Goal: Check status: Check status

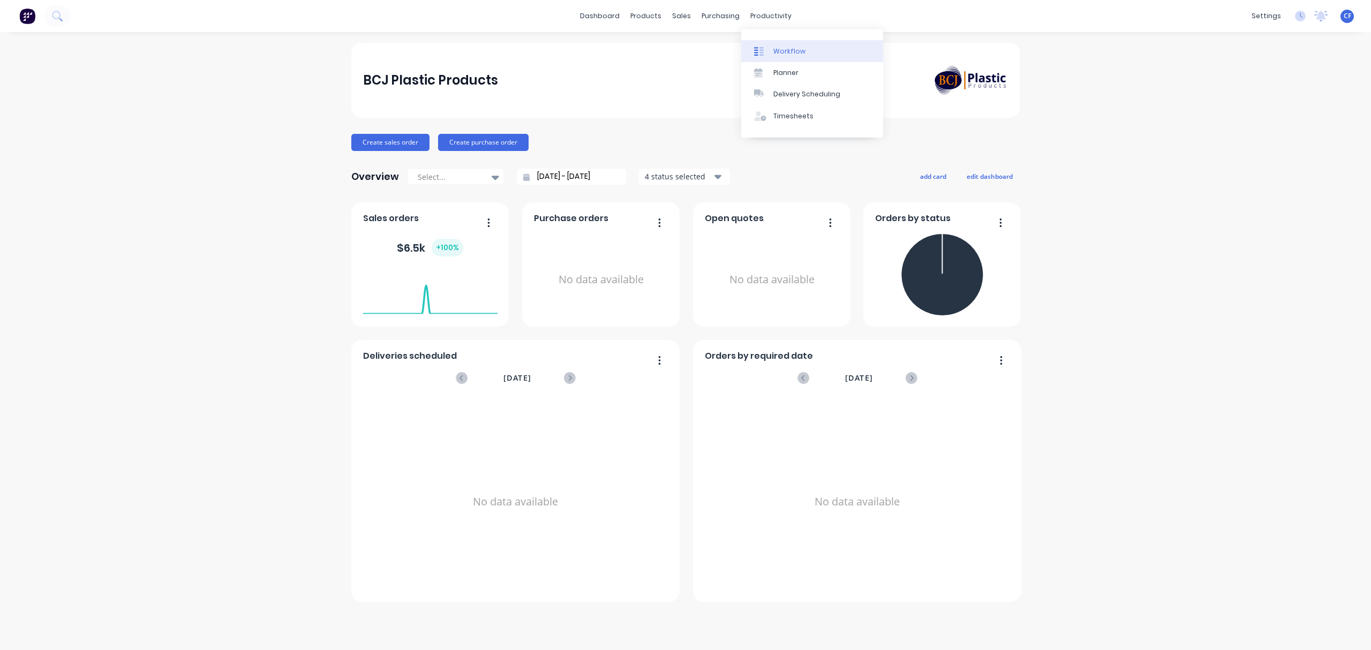
click at [774, 58] on link "Workflow" at bounding box center [812, 50] width 142 height 21
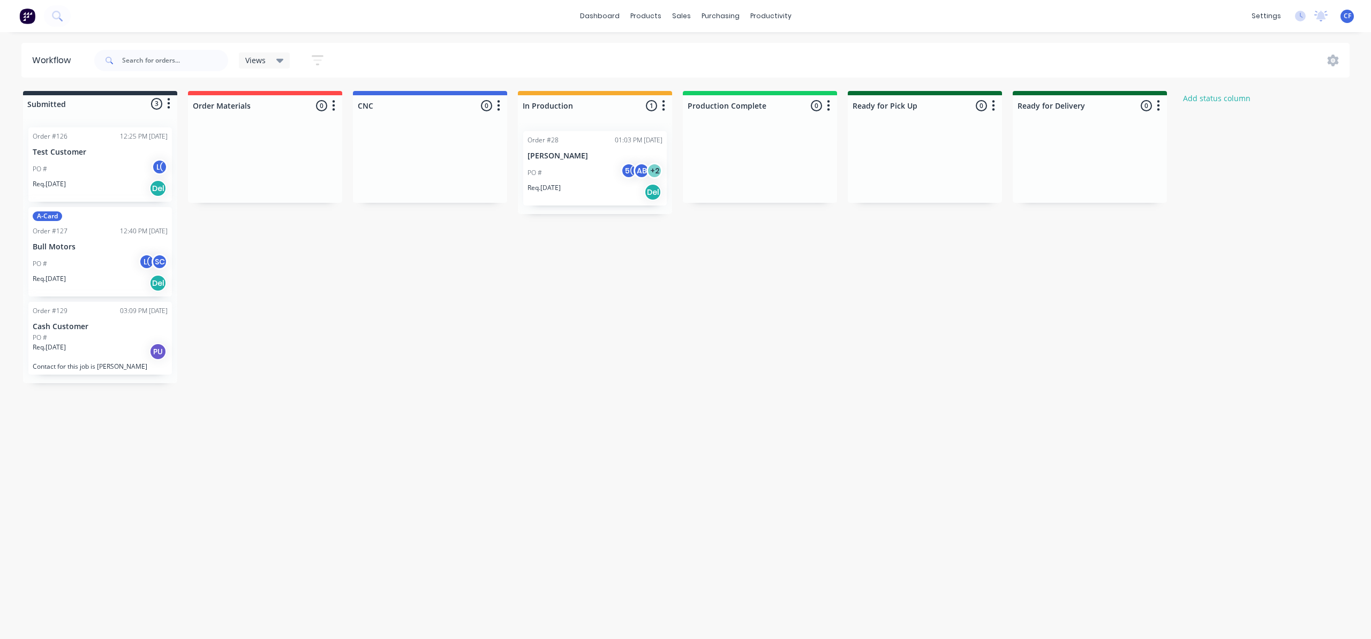
click at [93, 295] on div "A-Card Order #127 12:40 PM [DATE] Bull Motors PO # L( SC Req. [DATE] Del" at bounding box center [100, 251] width 144 height 89
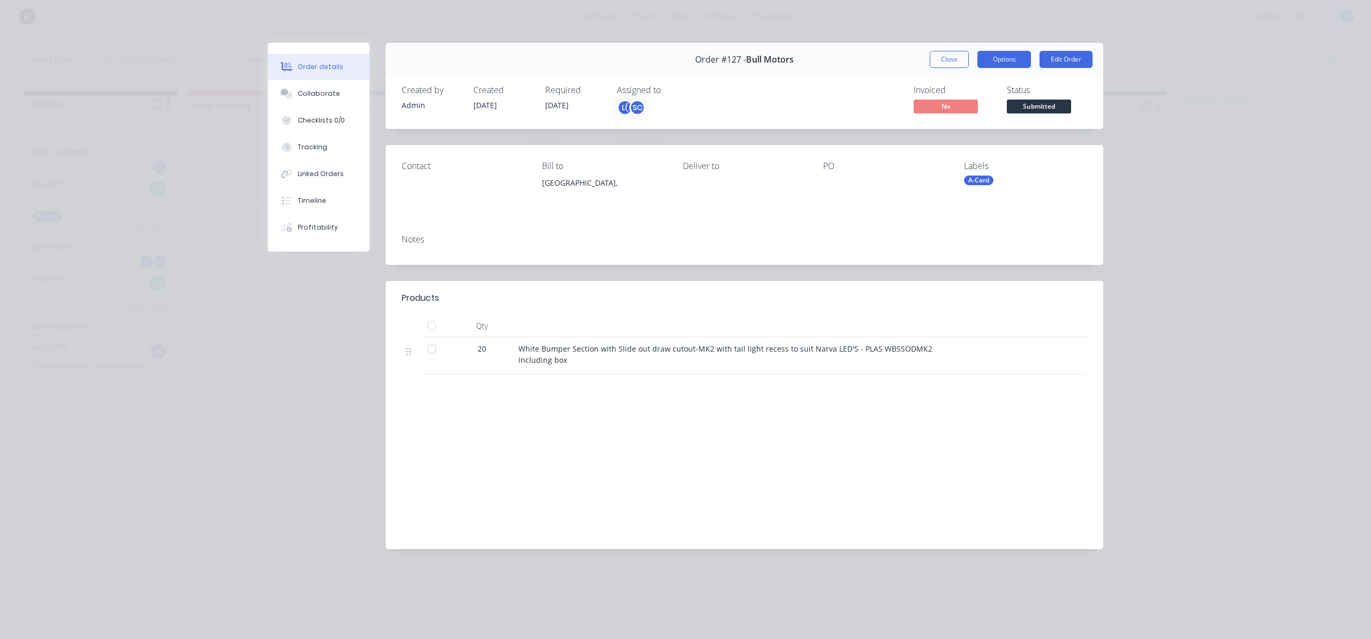
click at [995, 54] on button "Options" at bounding box center [1004, 59] width 54 height 17
click at [719, 201] on div "Deliver to" at bounding box center [744, 185] width 123 height 49
click at [431, 326] on div at bounding box center [431, 325] width 21 height 21
click at [327, 93] on div "Collaborate" at bounding box center [319, 94] width 42 height 10
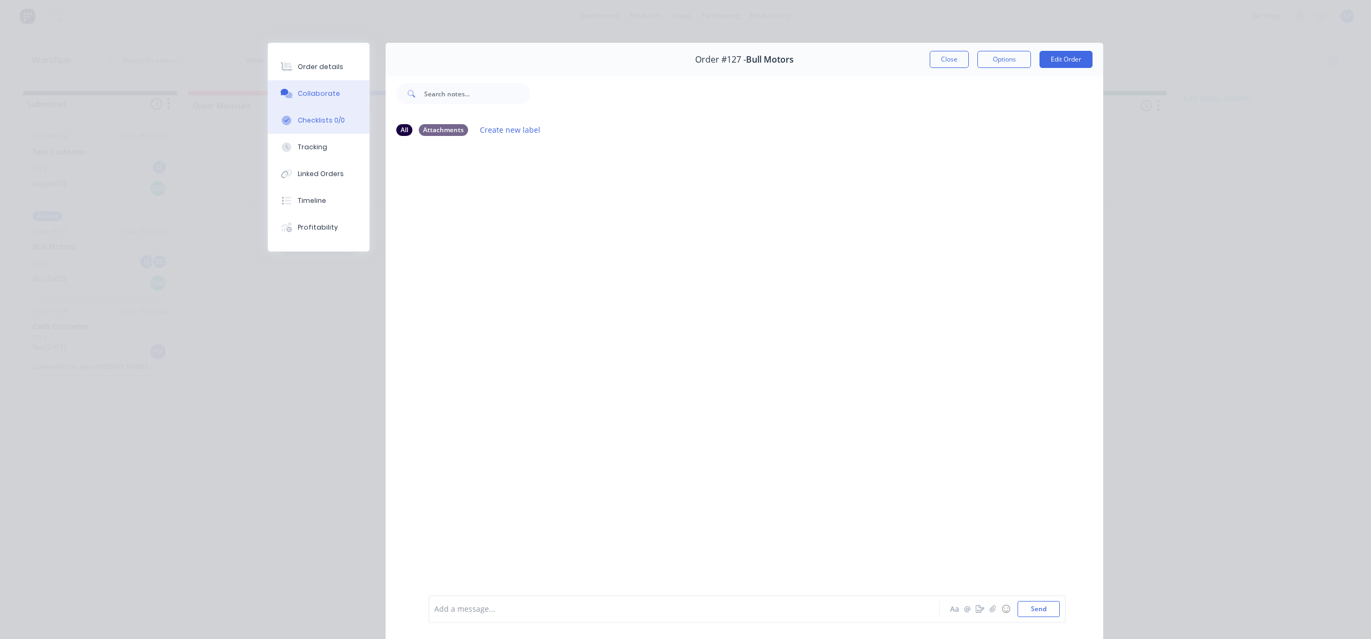
click at [331, 123] on div "Checklists 0/0" at bounding box center [321, 121] width 47 height 10
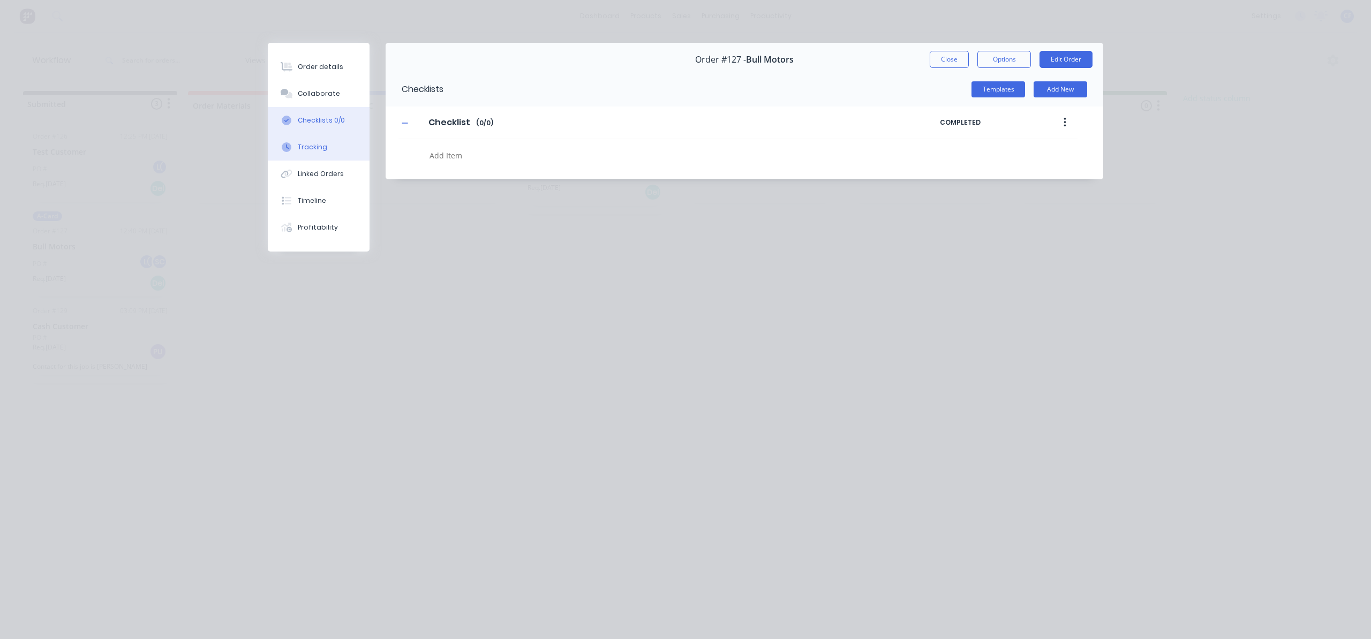
click at [315, 152] on button "Tracking" at bounding box center [319, 147] width 102 height 27
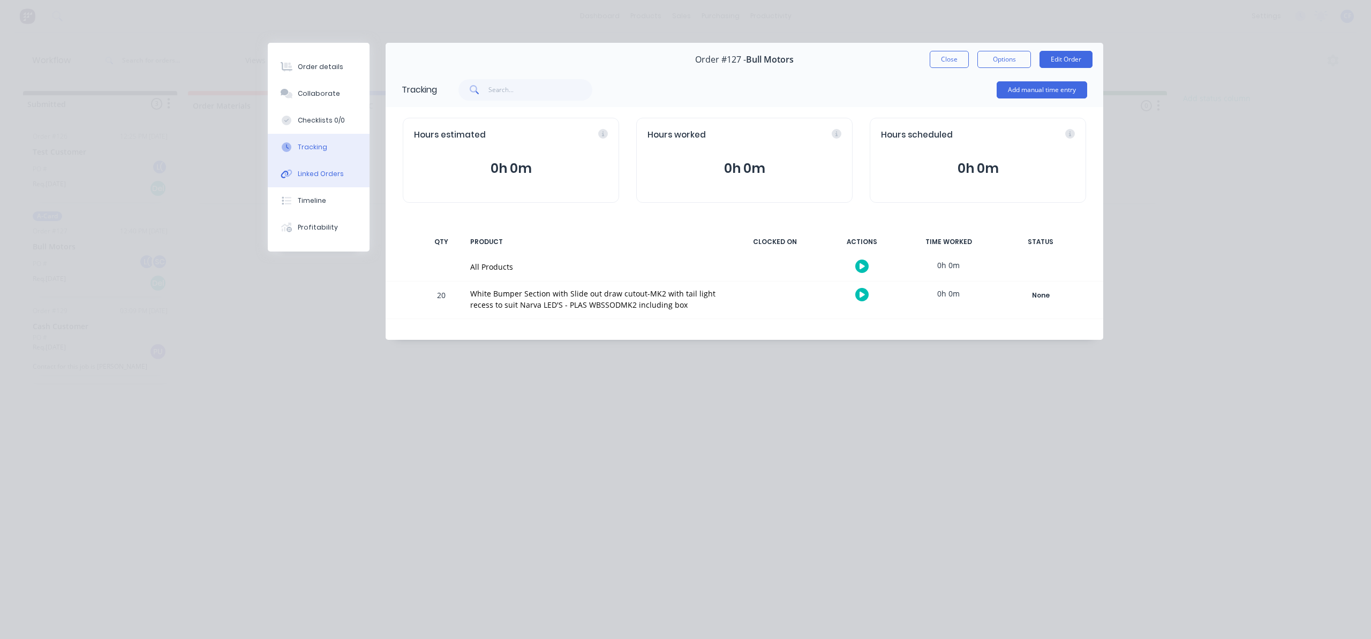
click at [314, 176] on div "Linked Orders" at bounding box center [321, 174] width 46 height 10
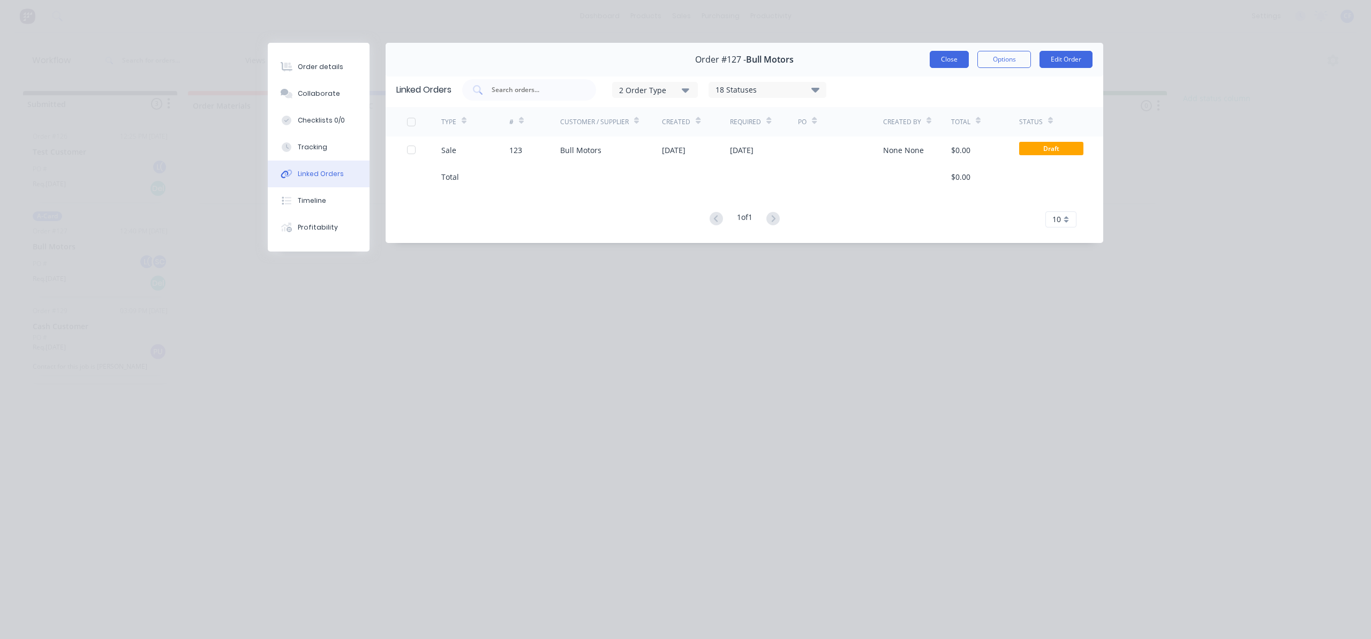
click at [967, 63] on button "Close" at bounding box center [949, 59] width 39 height 17
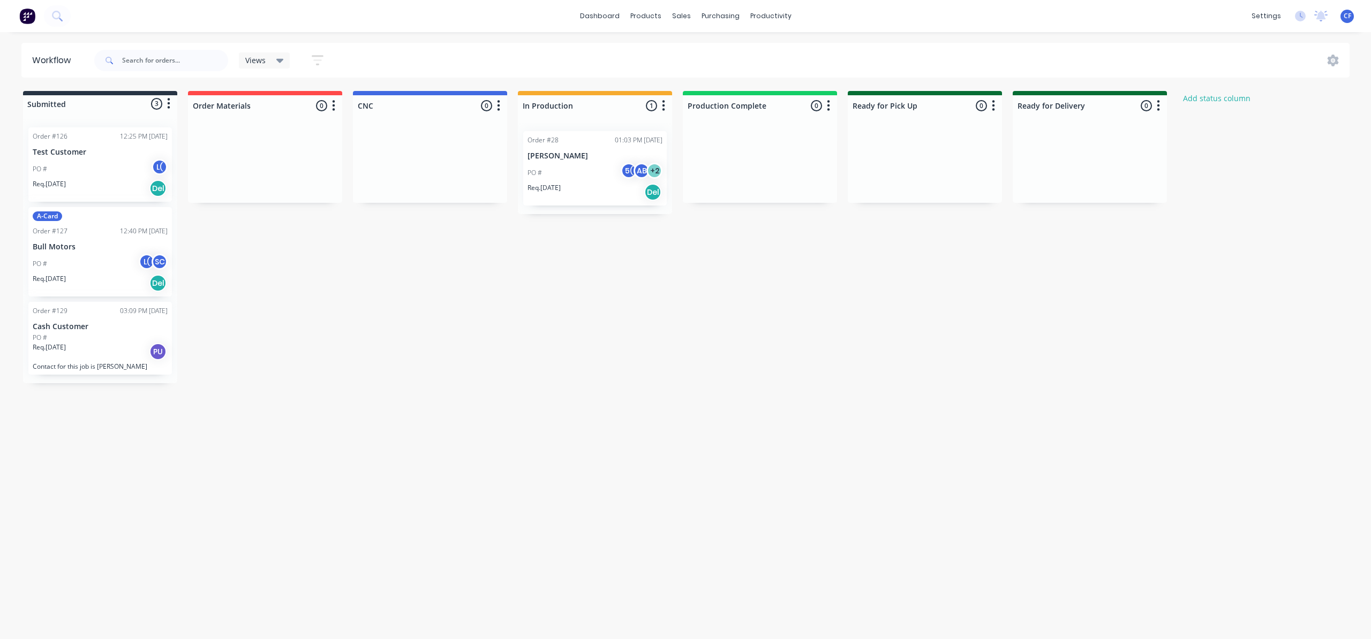
click at [530, 169] on p "PO #" at bounding box center [534, 173] width 14 height 10
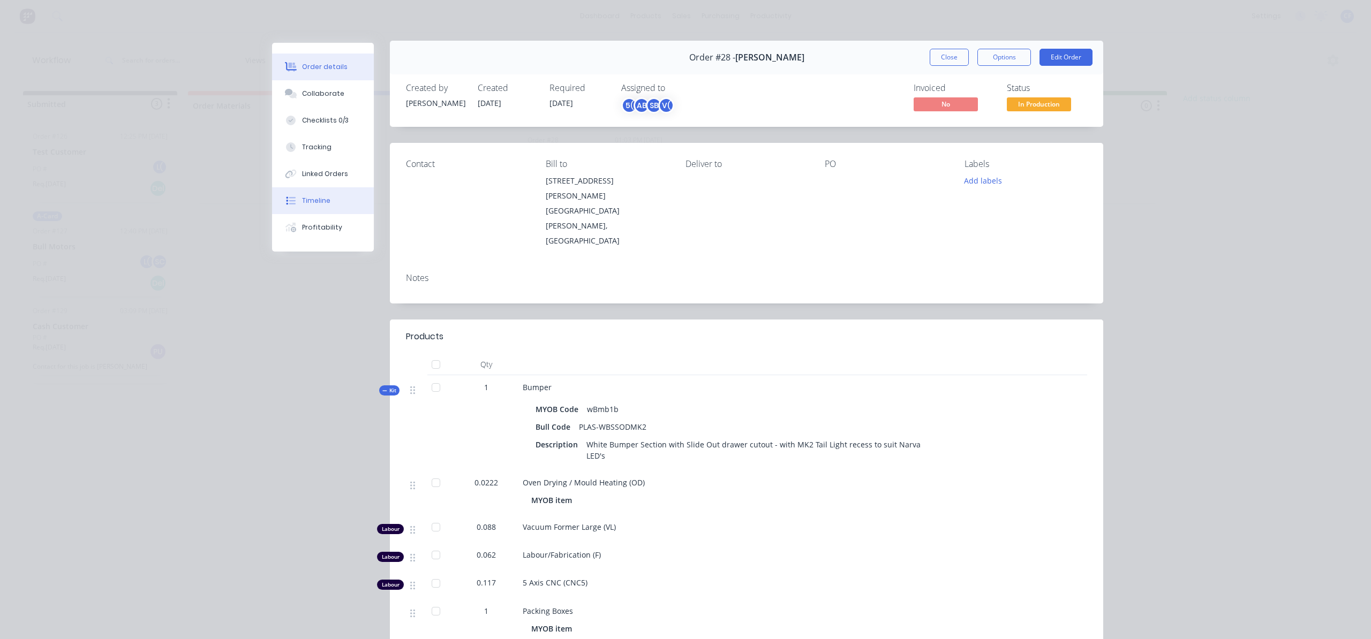
scroll to position [1, 0]
click at [317, 173] on div "Linked Orders" at bounding box center [325, 174] width 46 height 10
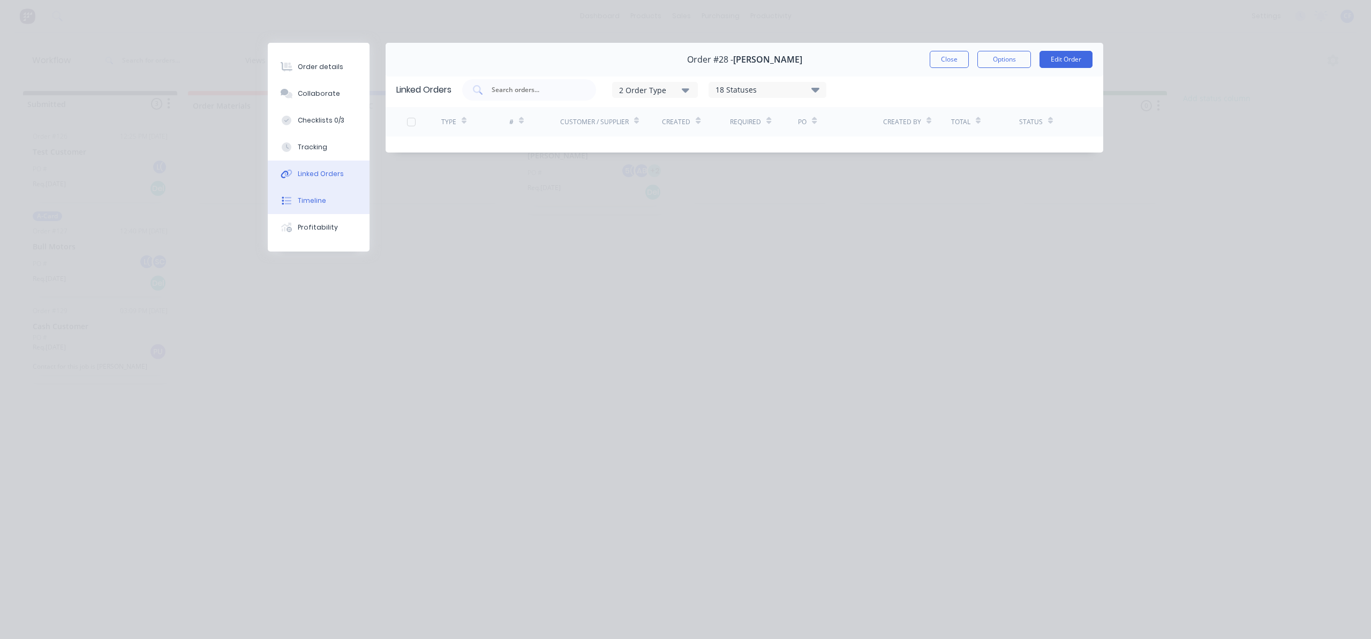
click at [312, 206] on button "Timeline" at bounding box center [319, 200] width 102 height 27
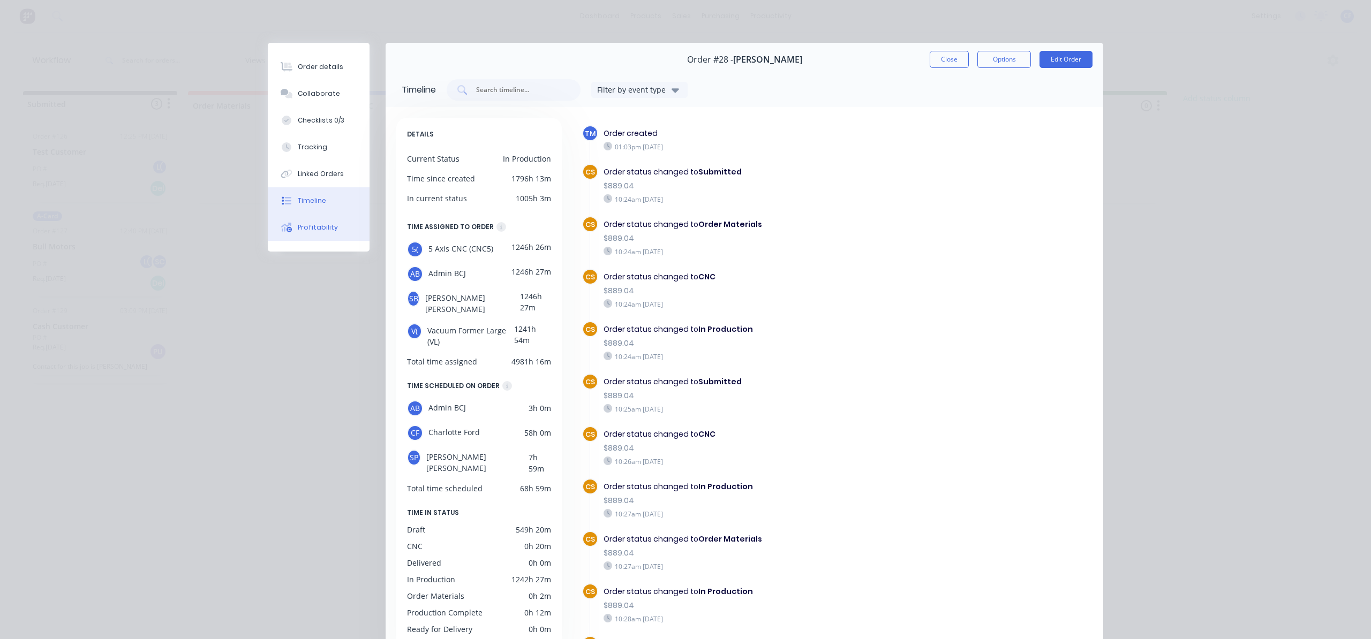
click at [333, 224] on button "Profitability" at bounding box center [319, 227] width 102 height 27
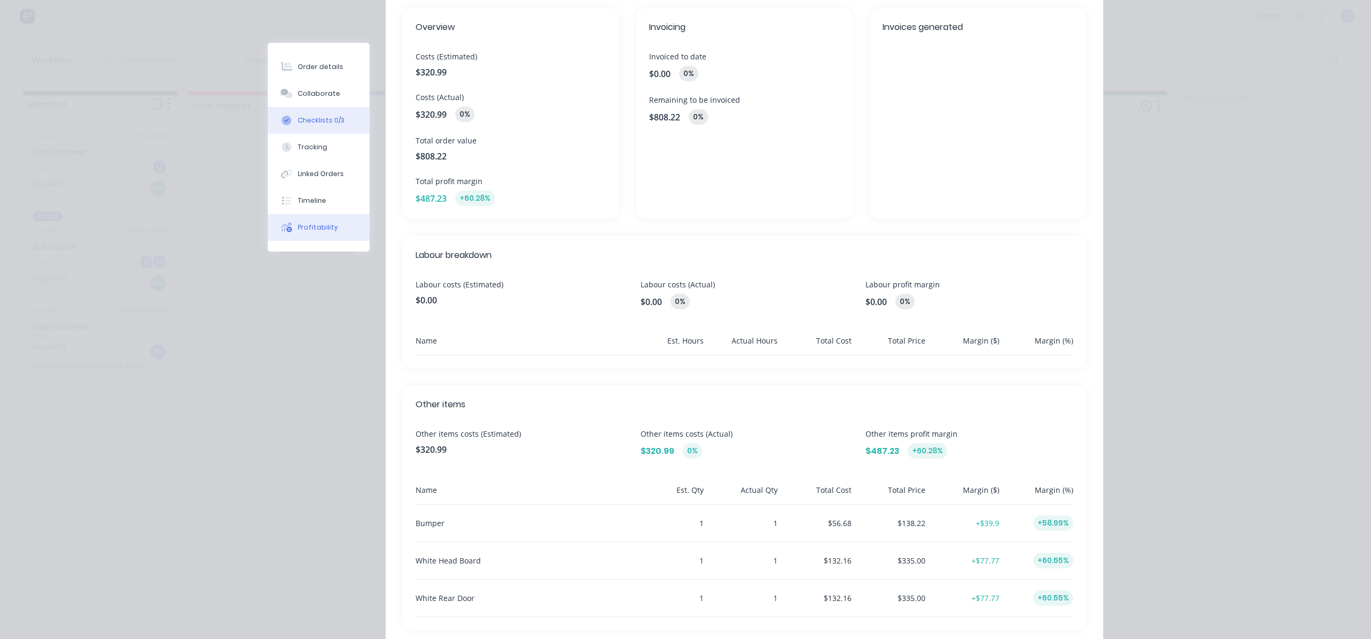
scroll to position [118, 0]
click at [298, 122] on div "Checklists 0/3" at bounding box center [321, 121] width 47 height 10
type textarea "x"
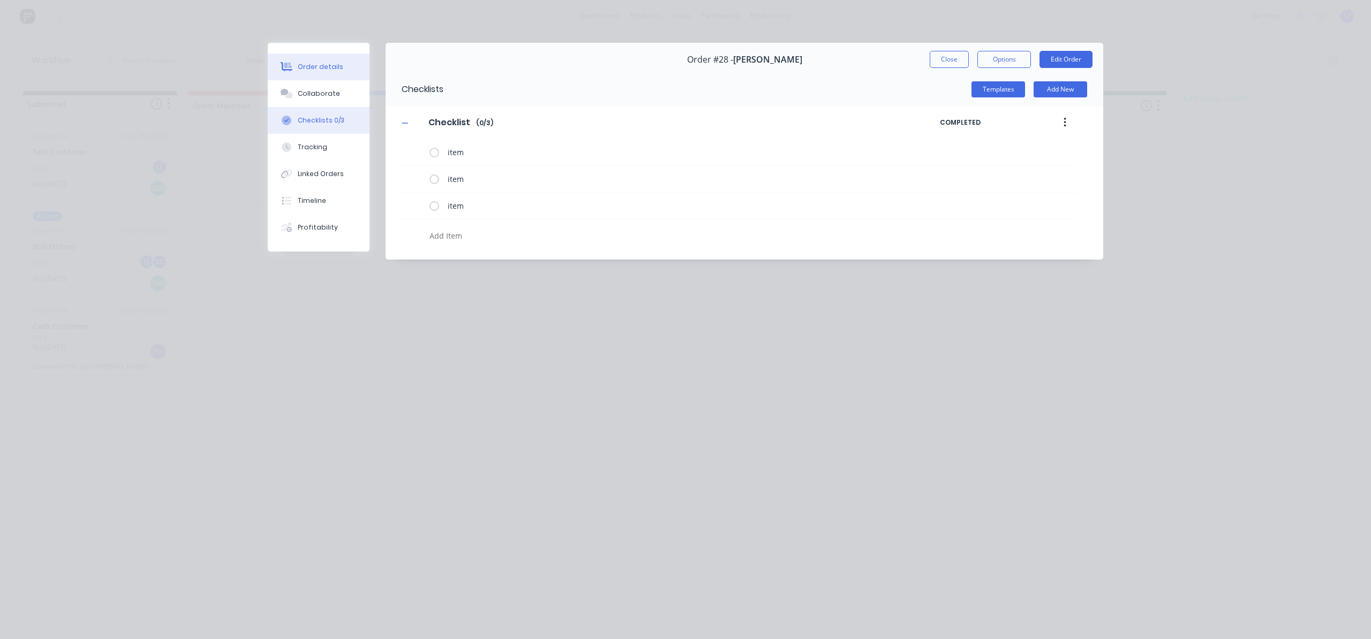
click at [309, 56] on button "Order details" at bounding box center [319, 67] width 102 height 27
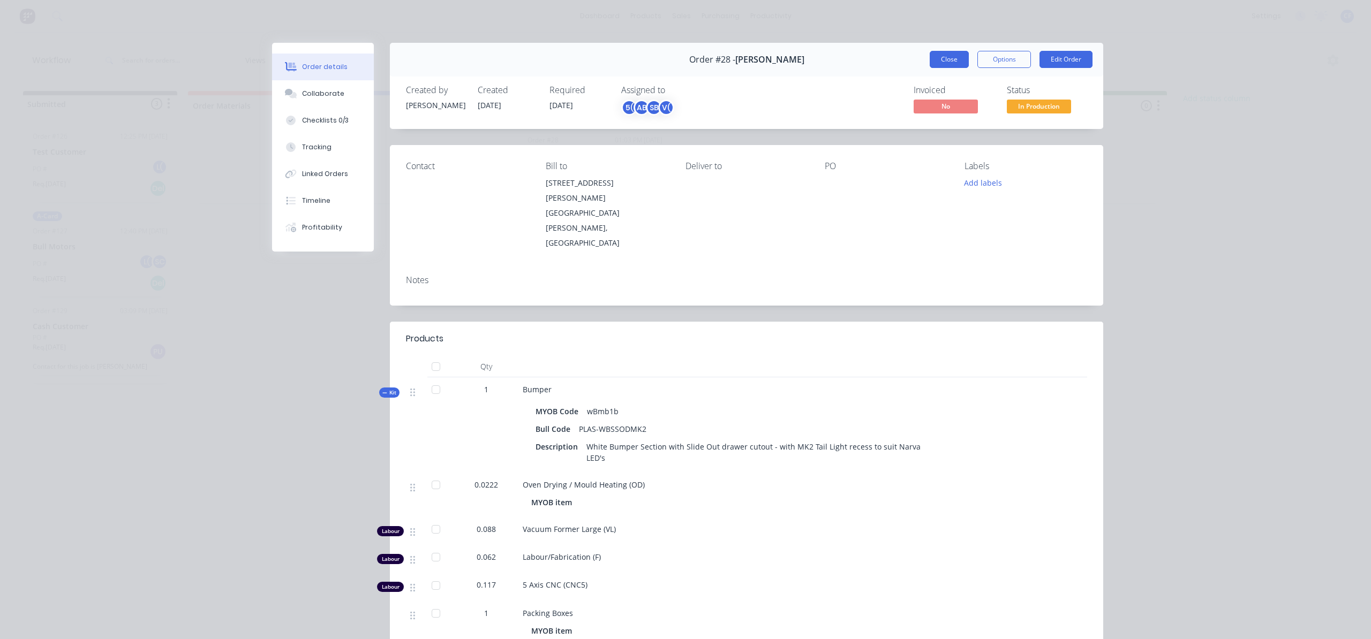
click at [947, 61] on button "Close" at bounding box center [949, 59] width 39 height 17
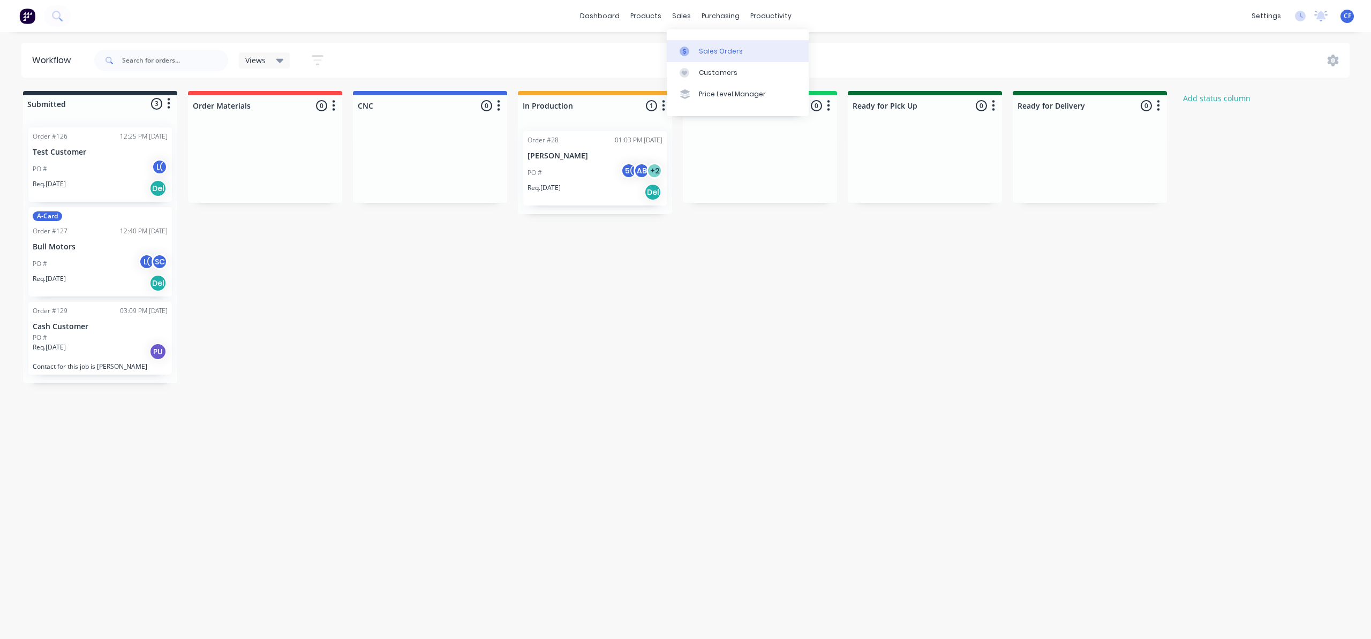
click at [681, 43] on link "Sales Orders" at bounding box center [738, 50] width 142 height 21
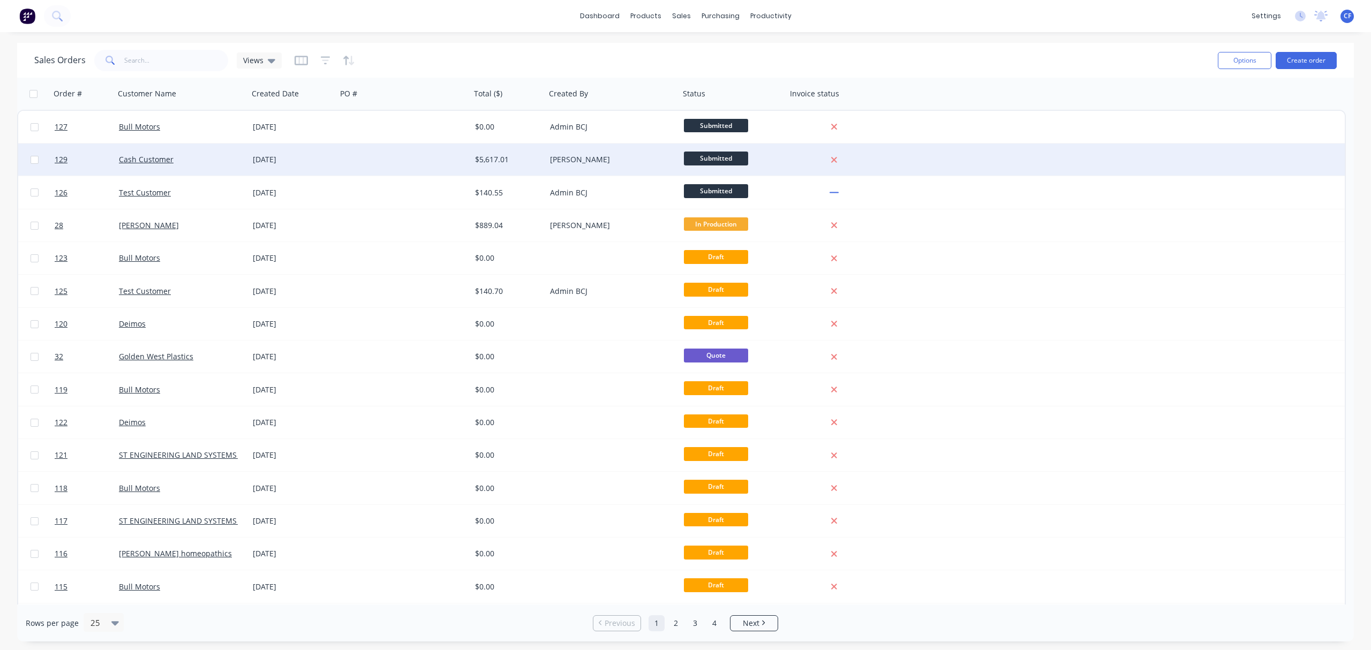
click at [237, 155] on div "Cash Customer" at bounding box center [178, 159] width 119 height 11
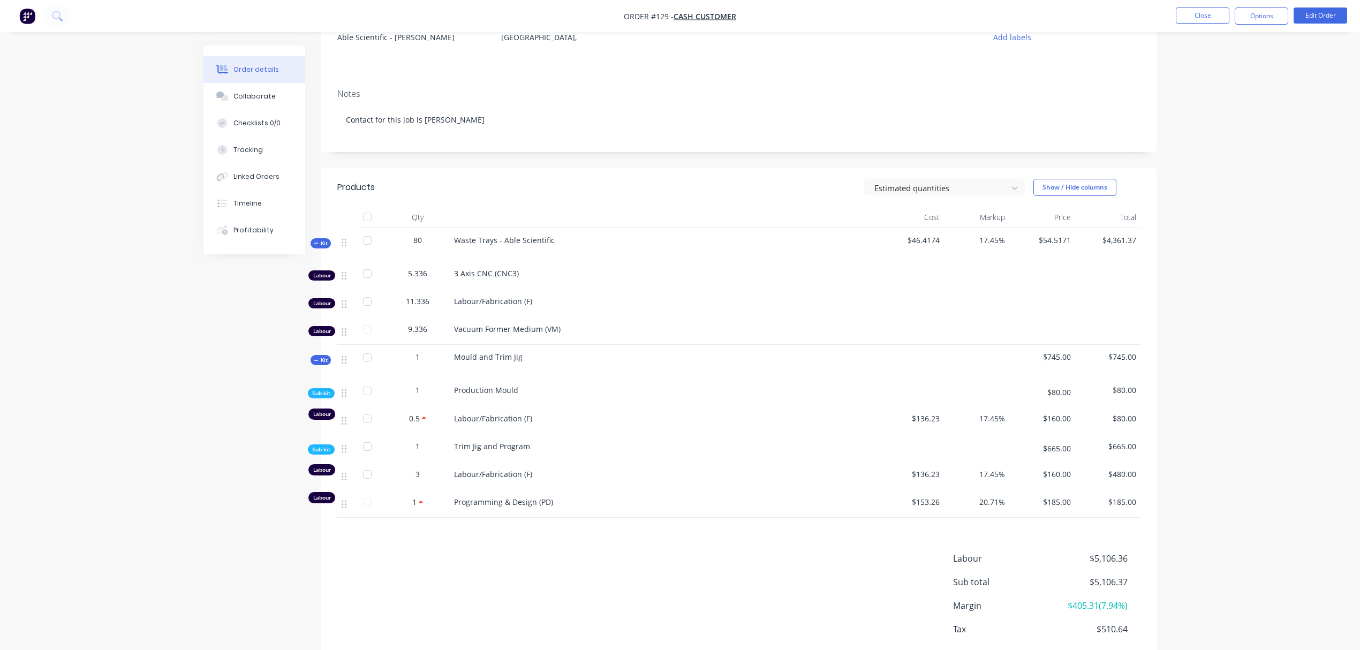
scroll to position [185, 0]
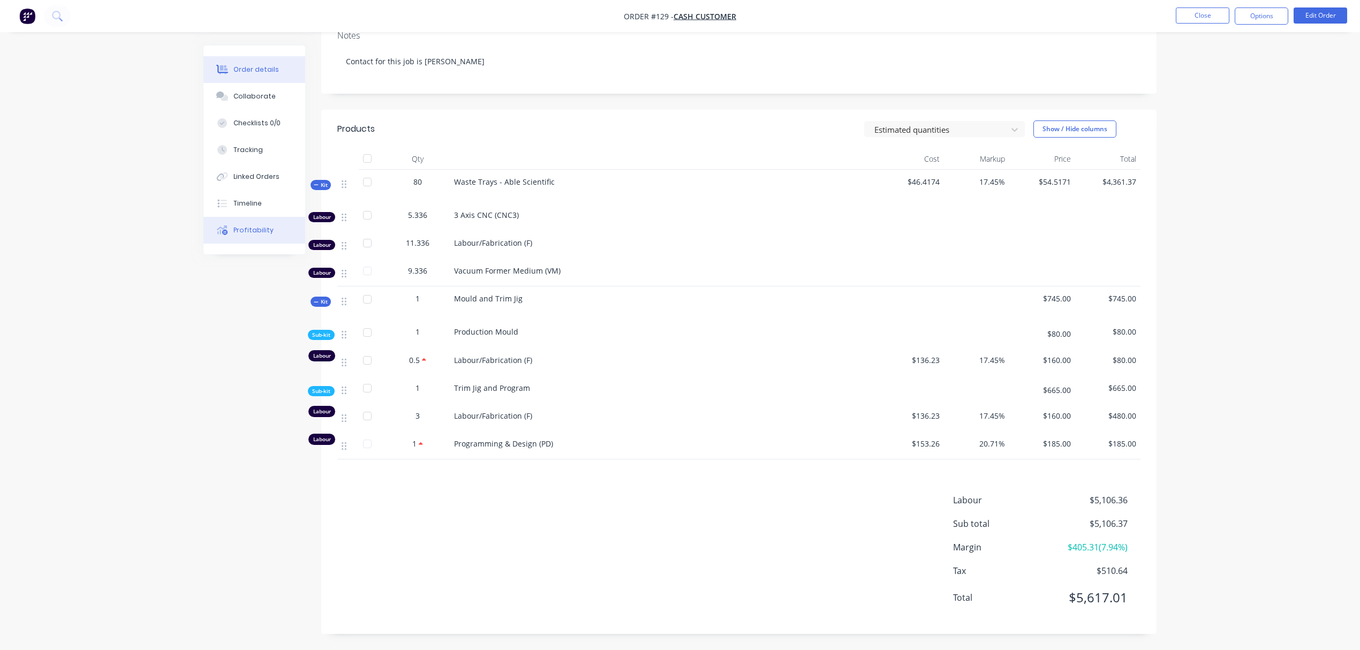
click at [248, 235] on div "Profitability" at bounding box center [253, 230] width 40 height 10
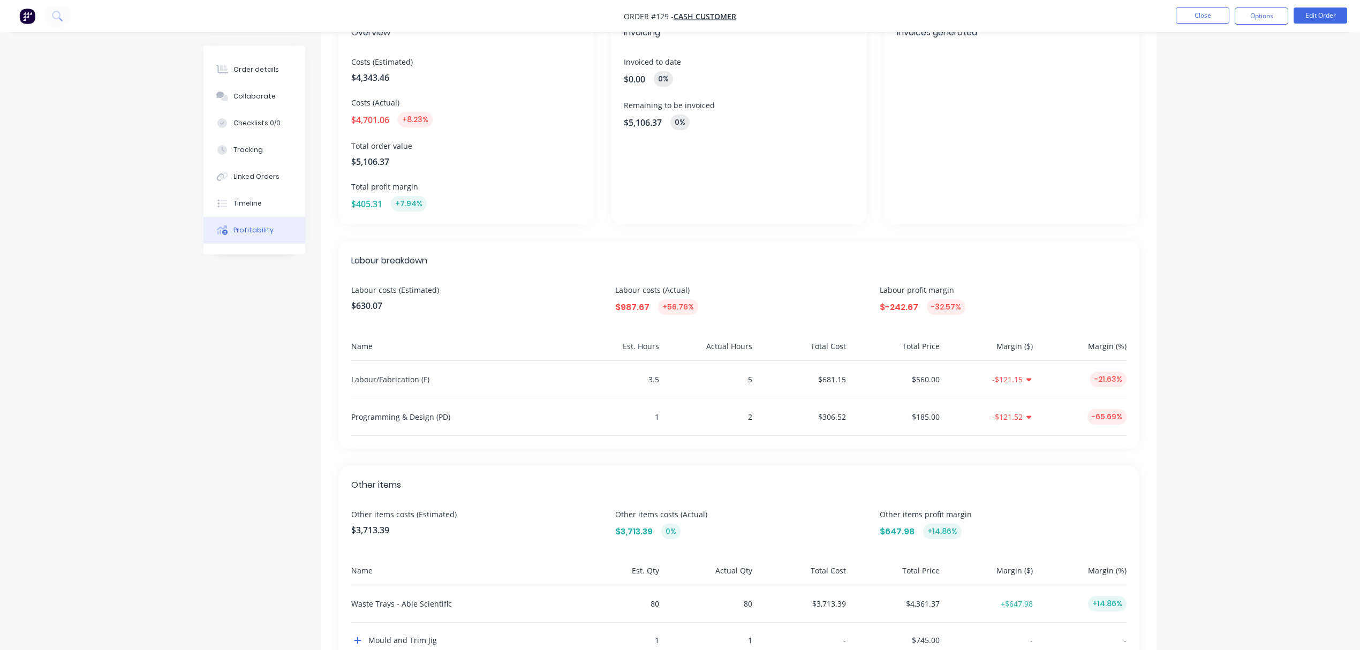
scroll to position [119, 0]
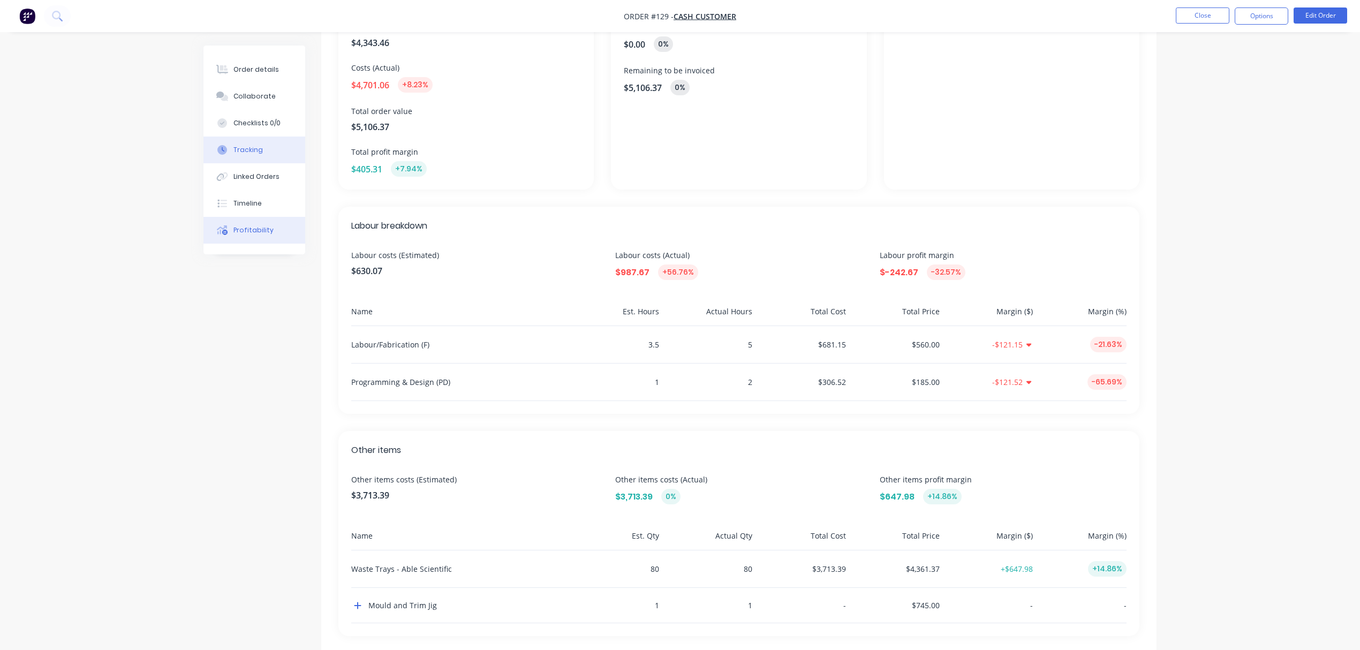
click at [280, 157] on button "Tracking" at bounding box center [254, 150] width 102 height 27
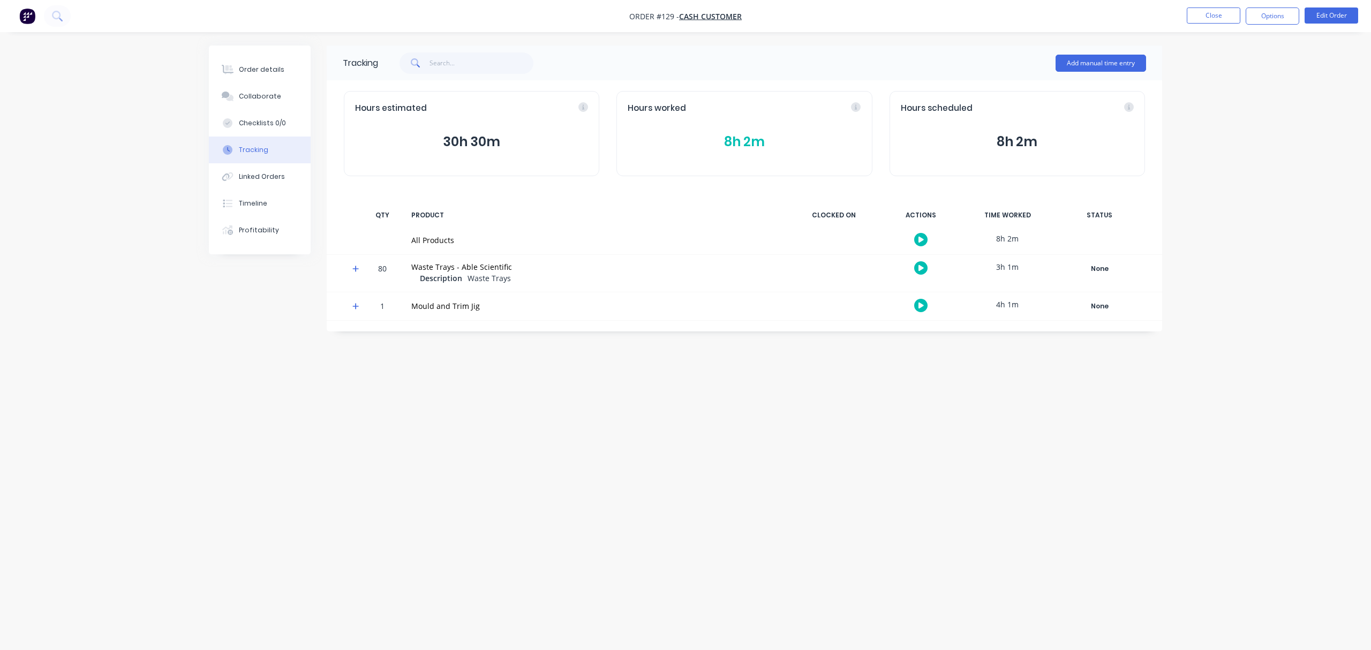
click at [352, 269] on icon at bounding box center [355, 268] width 7 height 7
click at [354, 392] on icon at bounding box center [355, 391] width 7 height 7
click at [351, 422] on div at bounding box center [352, 420] width 16 height 28
click at [358, 427] on span at bounding box center [357, 421] width 11 height 11
click at [357, 475] on icon at bounding box center [355, 476] width 7 height 7
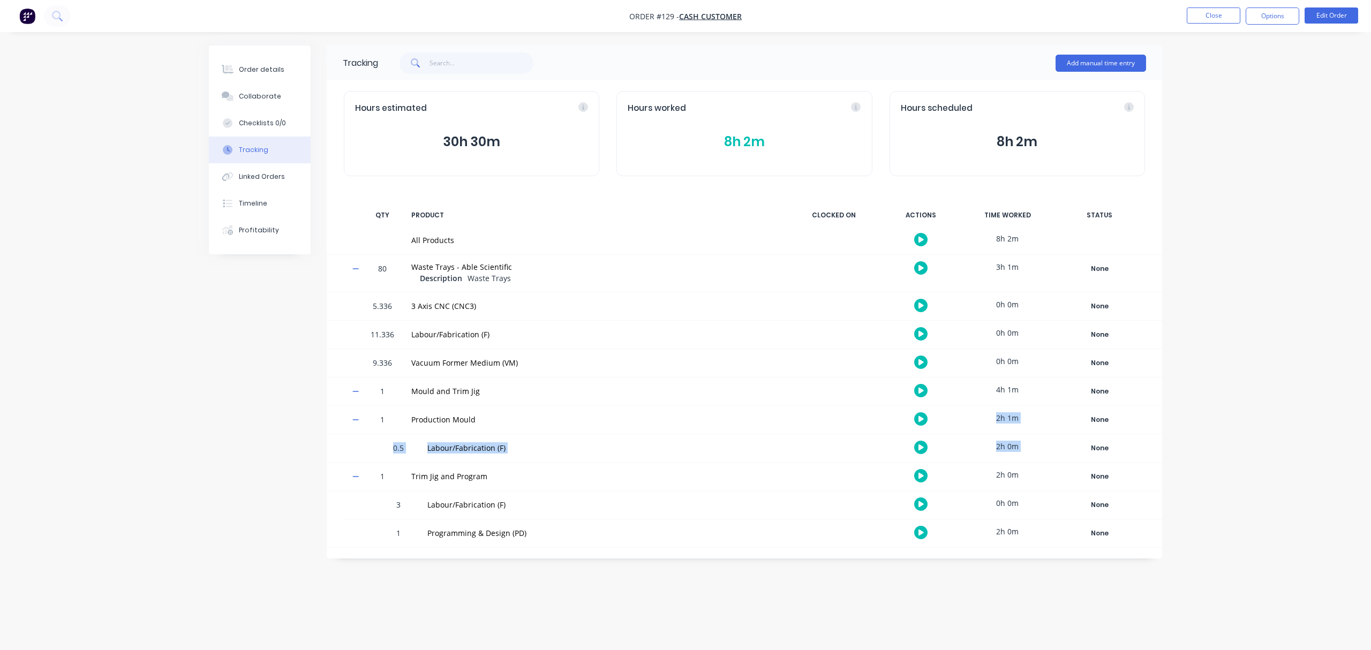
drag, startPoint x: 988, startPoint y: 419, endPoint x: 1062, endPoint y: 446, distance: 78.6
click at [1062, 446] on div "1 Production Mould 2h 1m None Create status None edit CNC Complete In Productio…" at bounding box center [744, 434] width 835 height 57
click at [1059, 446] on div "None Create status None edit CNC Complete In Production Order Materials Product…" at bounding box center [1099, 448] width 91 height 28
click at [273, 232] on div "Profitability" at bounding box center [259, 230] width 40 height 10
